Goal: Register for event/course

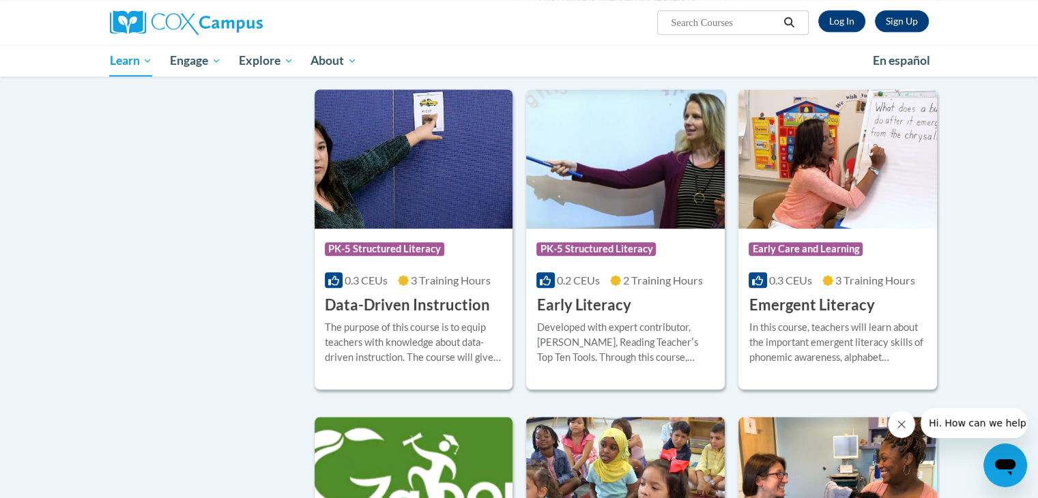
scroll to position [1296, 0]
click at [603, 317] on h3 "Early Literacy" at bounding box center [584, 306] width 94 height 21
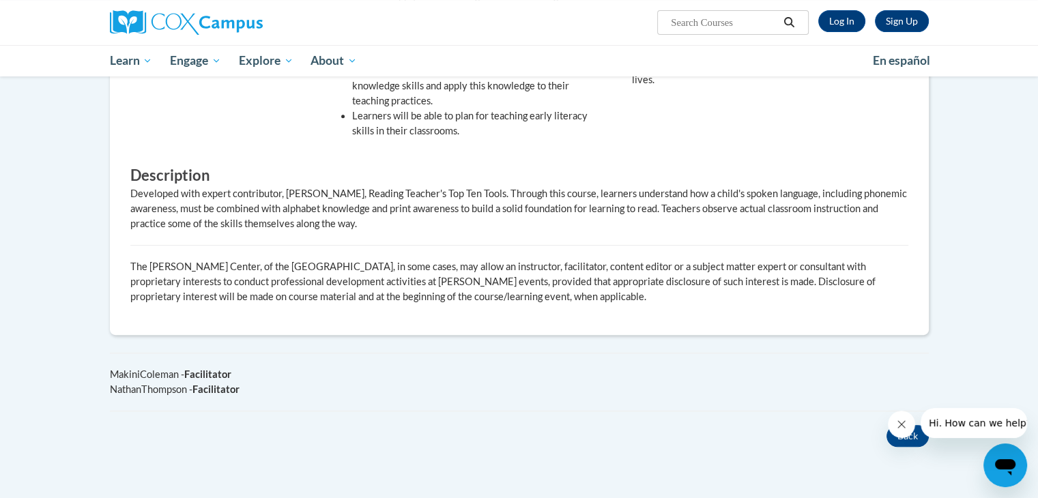
scroll to position [604, 0]
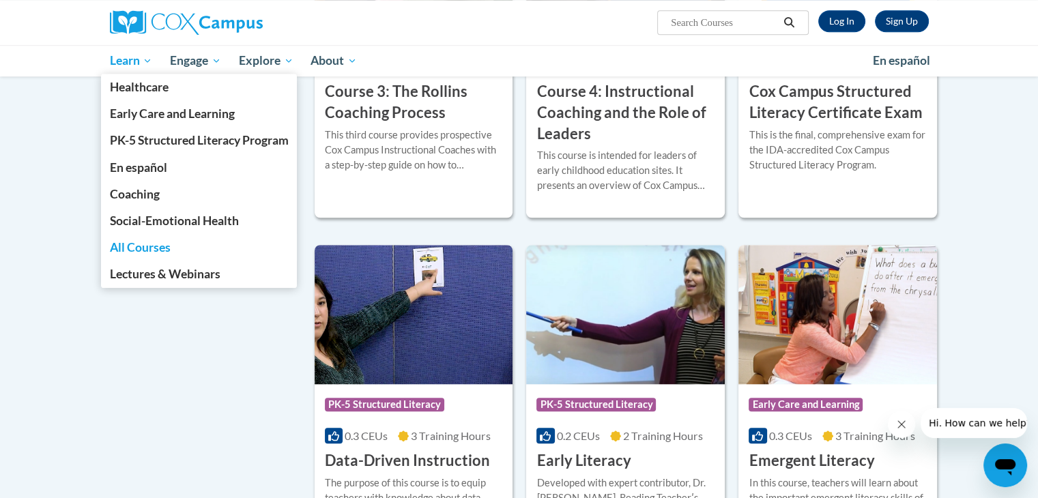
scroll to position [1140, 0]
